Goal: Find specific page/section: Find specific page/section

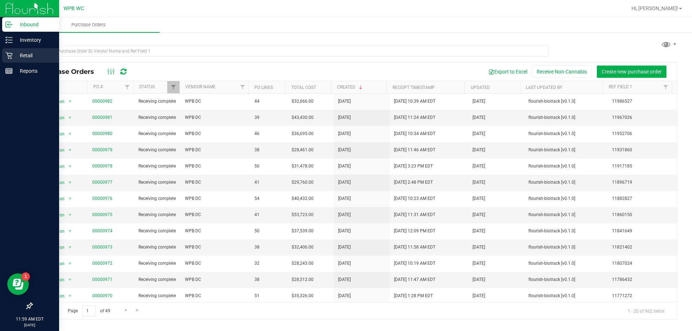
click at [13, 54] on p "Retail" at bounding box center [34, 55] width 43 height 9
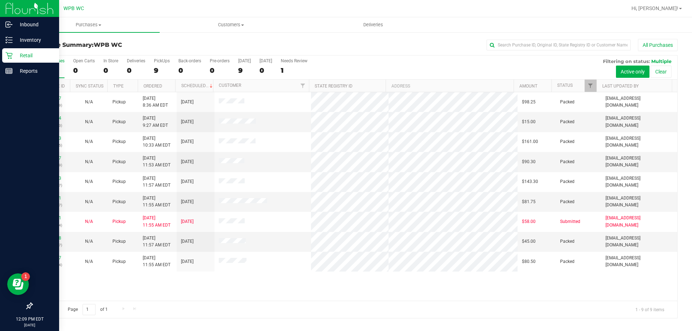
click at [296, 284] on div "11997097 (327233149) N/A Pickup [DATE] 8:36 AM EDT 9/24/2025 $98.25 Packed [EMA…" at bounding box center [354, 196] width 645 height 209
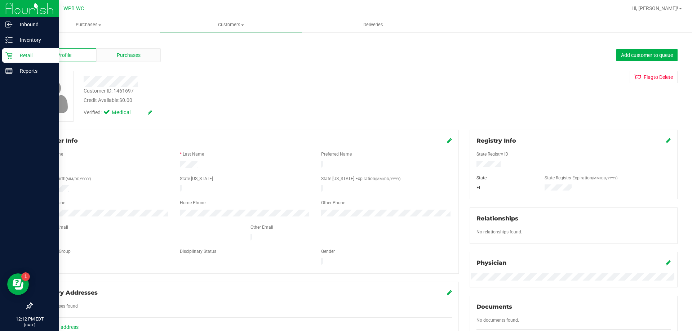
click at [130, 54] on span "Purchases" at bounding box center [129, 56] width 24 height 8
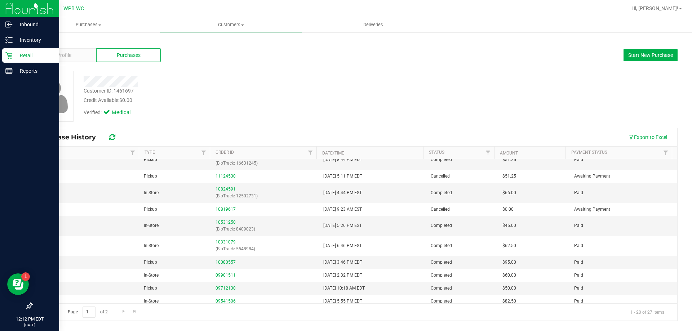
scroll to position [165, 0]
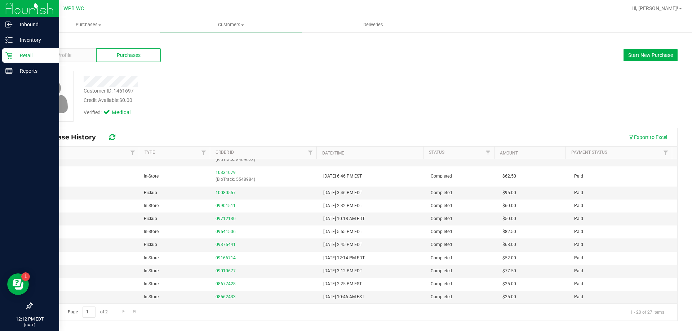
click at [11, 53] on icon at bounding box center [8, 55] width 7 height 7
